Goal: Task Accomplishment & Management: Use online tool/utility

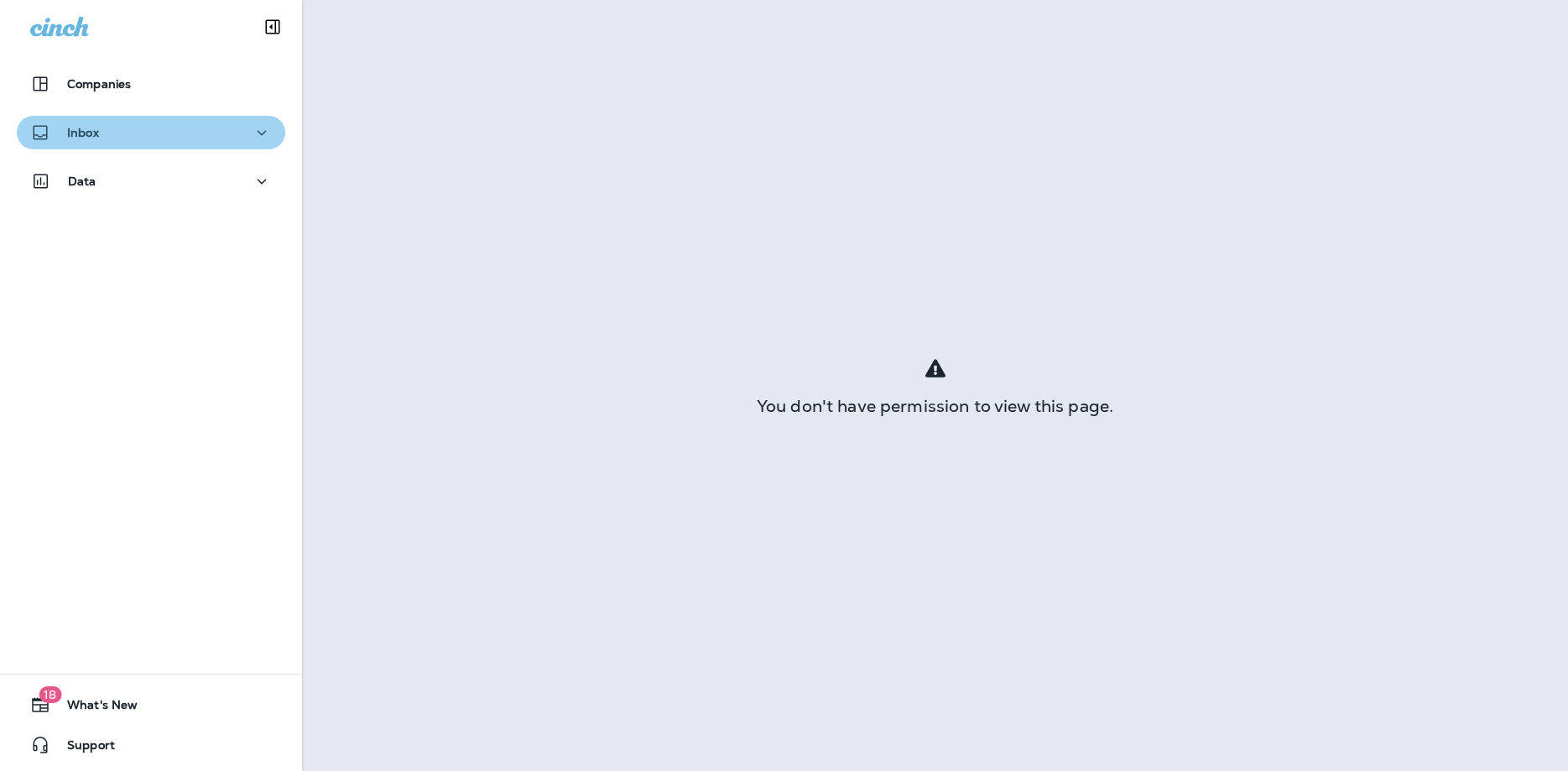
click at [74, 131] on p "Inbox" at bounding box center [83, 132] width 32 height 13
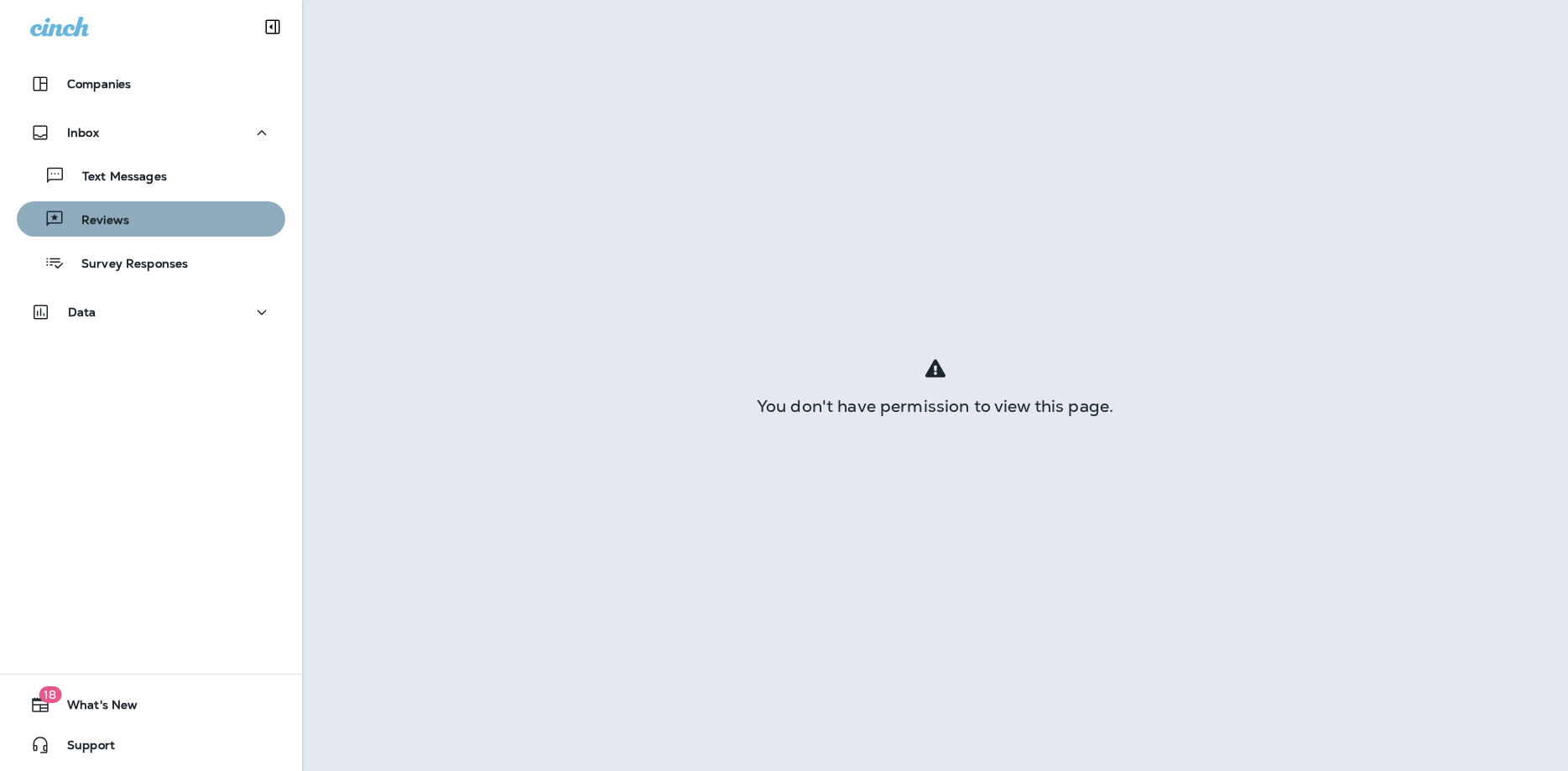
click at [123, 221] on p "Reviews" at bounding box center [96, 220] width 64 height 16
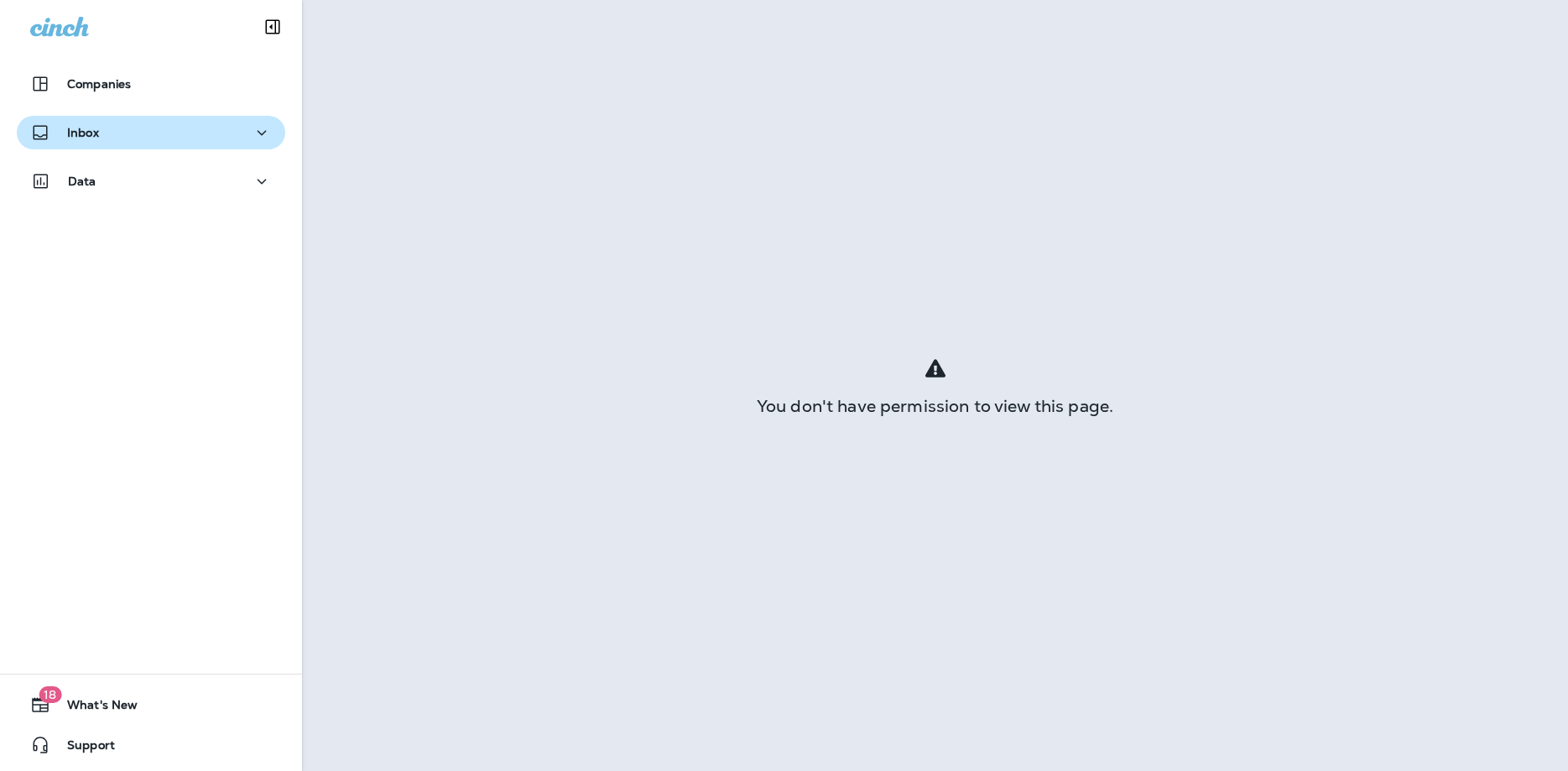
click at [74, 137] on p "Inbox" at bounding box center [83, 132] width 32 height 13
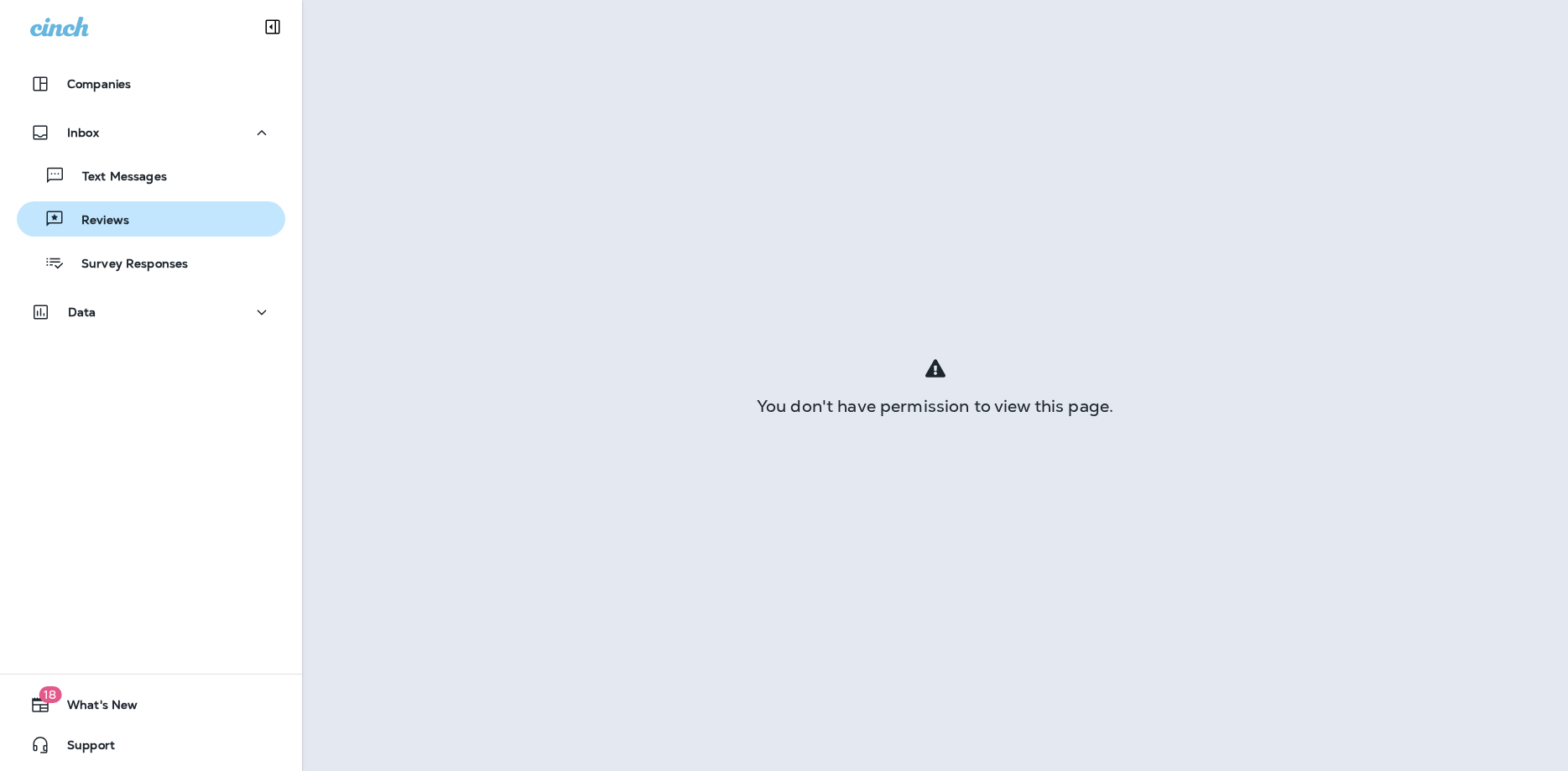
click at [89, 225] on p "Reviews" at bounding box center [96, 220] width 64 height 16
